Goal: Task Accomplishment & Management: Manage account settings

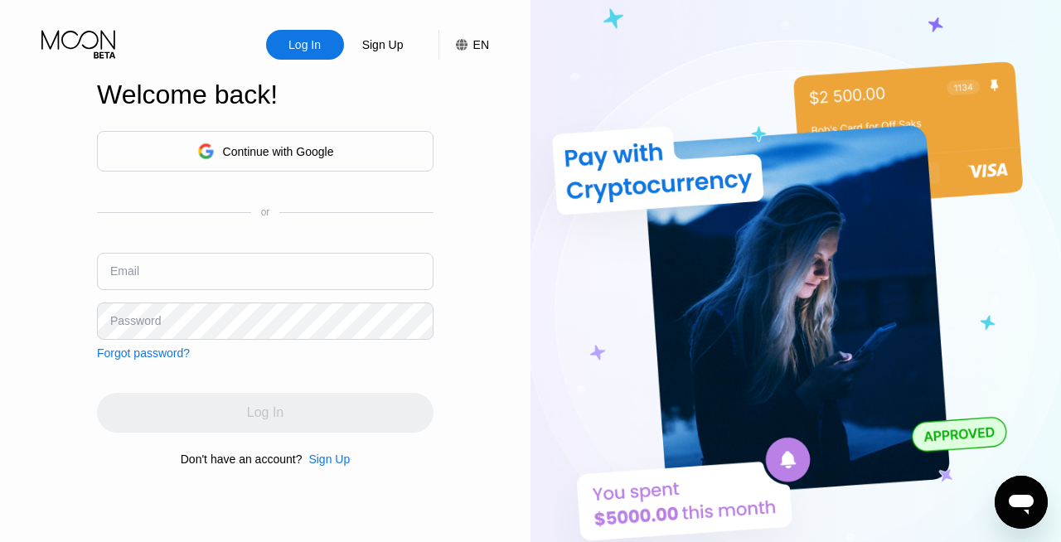
click at [277, 259] on input "text" at bounding box center [265, 271] width 336 height 37
type input "x"
type input "chaoshuaichi@a"
click at [302, 142] on div "Continue with Google" at bounding box center [265, 151] width 137 height 26
